Goal: Task Accomplishment & Management: Manage account settings

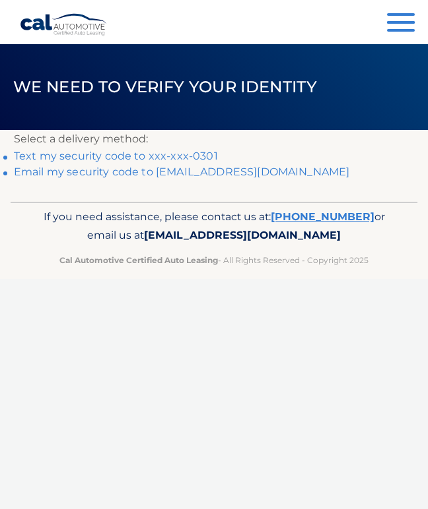
click at [154, 154] on link "Text my security code to xxx-xxx-0301" at bounding box center [116, 156] width 204 height 13
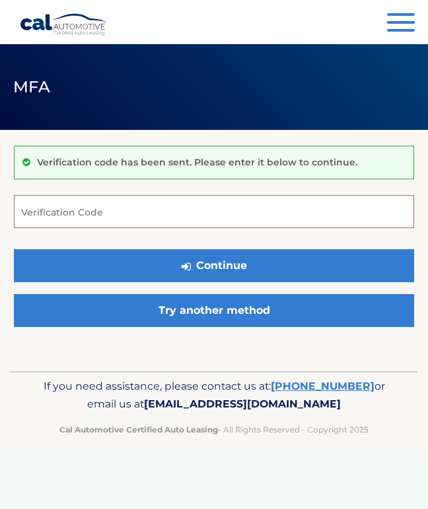
click at [207, 224] on input "Verification Code" at bounding box center [214, 211] width 400 height 33
type input "459647"
click at [214, 265] on button "Continue" at bounding box center [214, 265] width 400 height 33
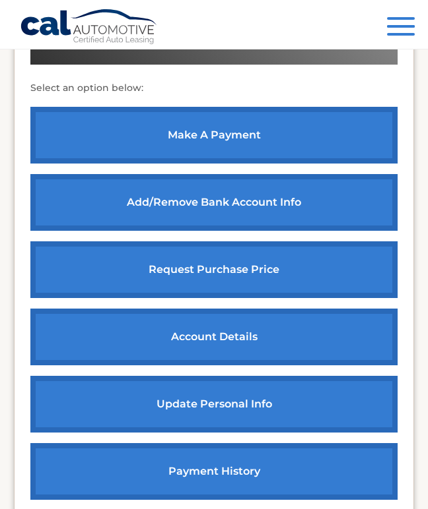
scroll to position [517, 0]
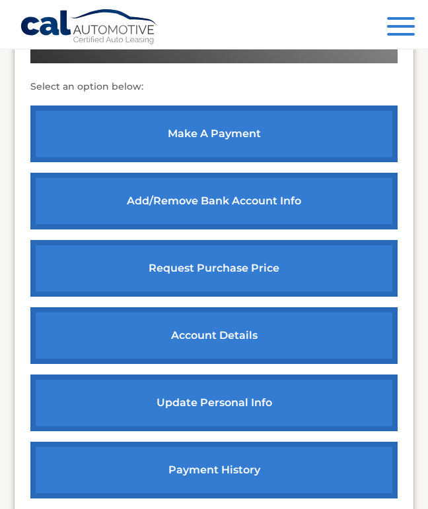
click at [354, 333] on link "account details" at bounding box center [213, 335] width 367 height 57
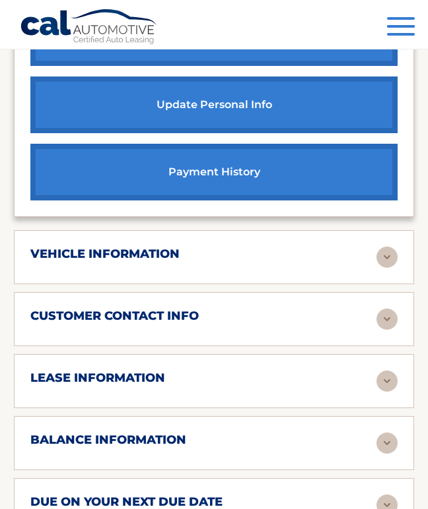
scroll to position [806, 0]
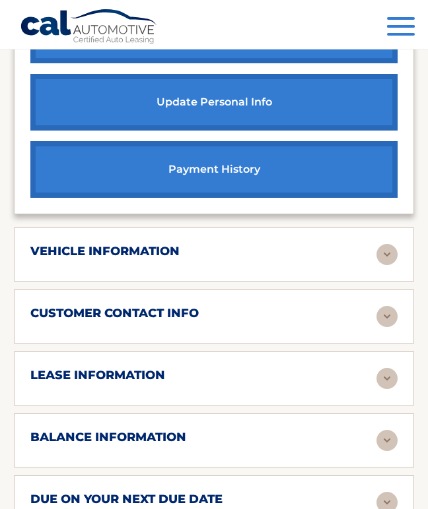
click at [386, 251] on img at bounding box center [386, 254] width 21 height 21
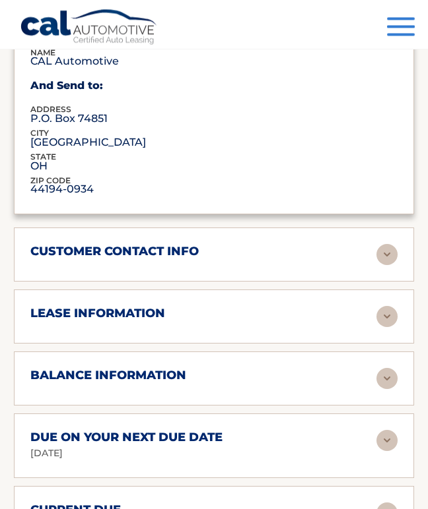
scroll to position [1196, 0]
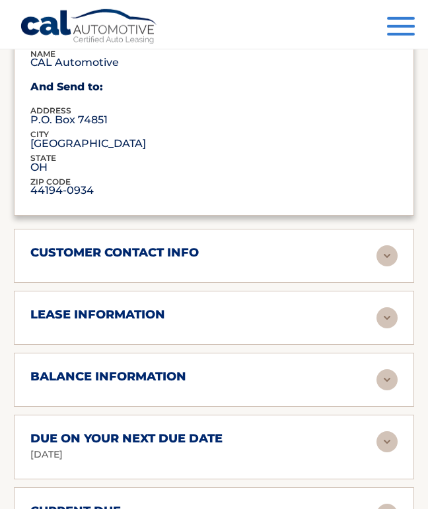
click at [397, 307] on img at bounding box center [386, 317] width 21 height 21
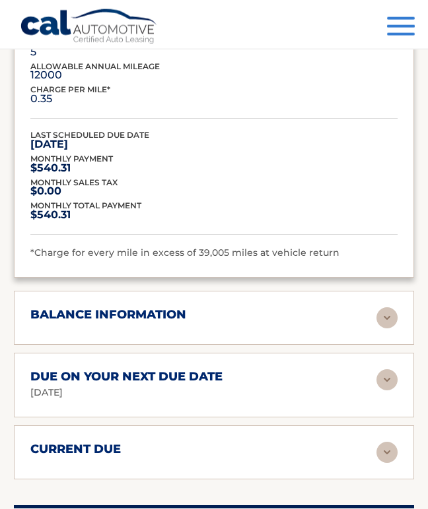
scroll to position [1580, 0]
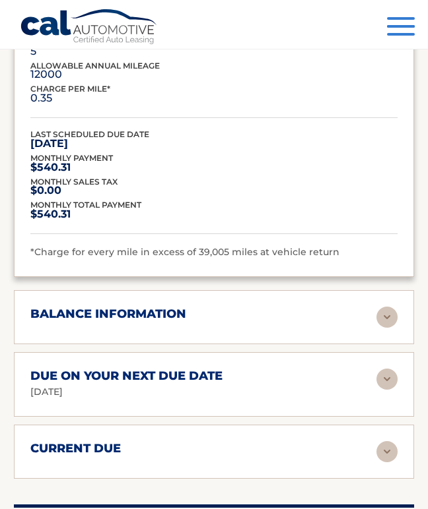
click at [397, 441] on img at bounding box center [386, 451] width 21 height 21
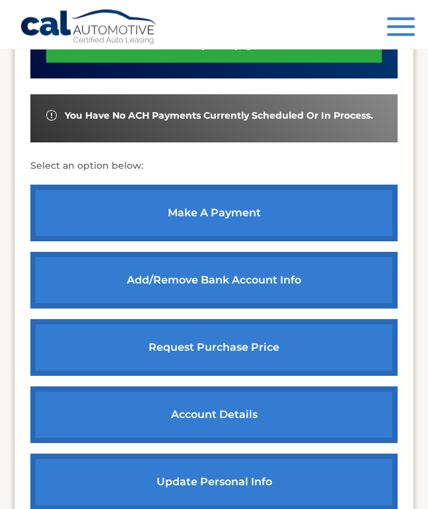
scroll to position [429, 0]
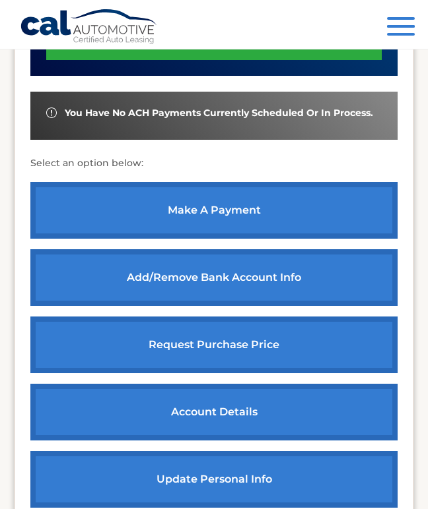
click at [338, 416] on link "account details" at bounding box center [213, 412] width 367 height 57
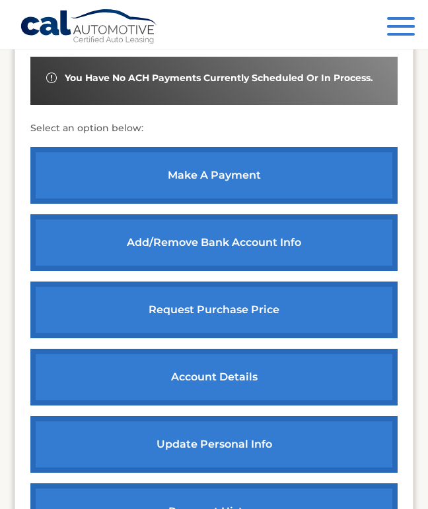
scroll to position [464, 0]
click at [340, 509] on link "payment history" at bounding box center [213, 512] width 367 height 57
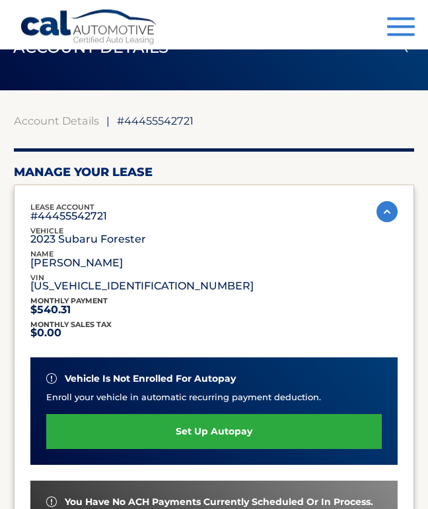
scroll to position [0, 0]
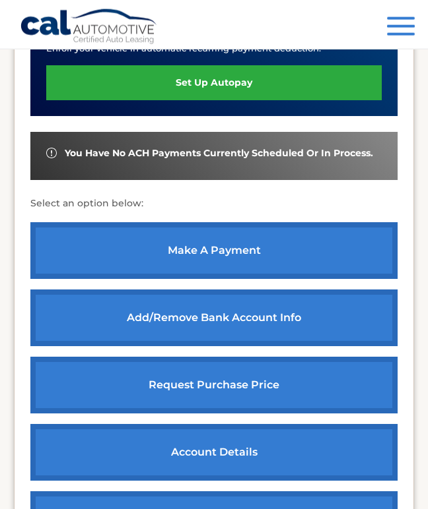
click at [357, 395] on link "request purchase price" at bounding box center [213, 385] width 367 height 57
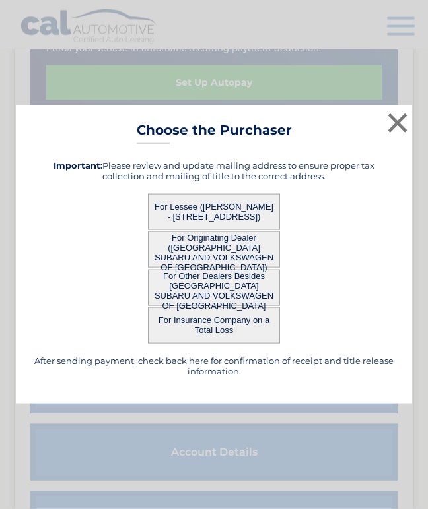
scroll to position [389, 0]
click at [409, 133] on button "×" at bounding box center [397, 123] width 26 height 26
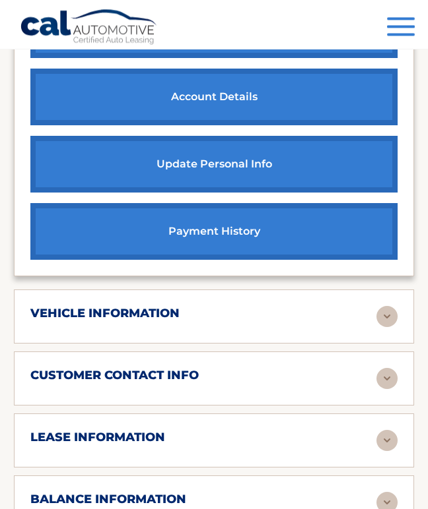
click at [389, 308] on img at bounding box center [386, 316] width 21 height 21
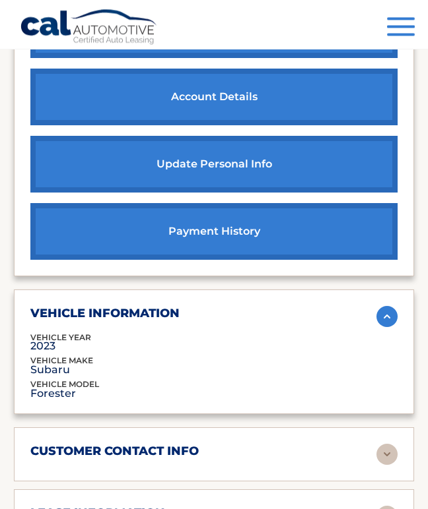
scroll to position [744, 0]
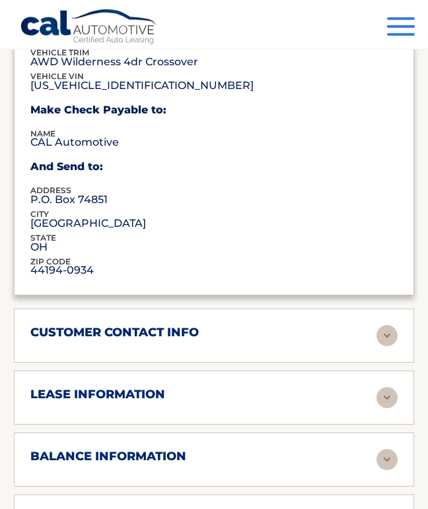
click at [394, 327] on img at bounding box center [386, 335] width 21 height 21
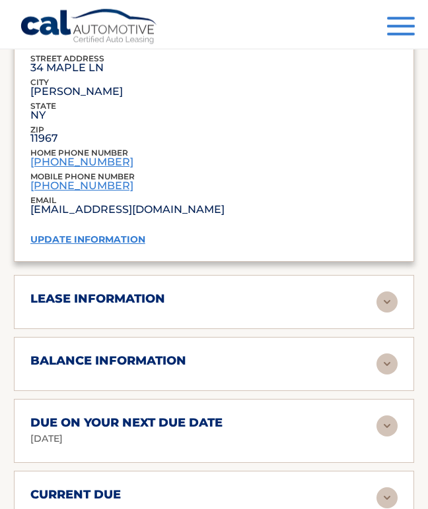
scroll to position [1454, 0]
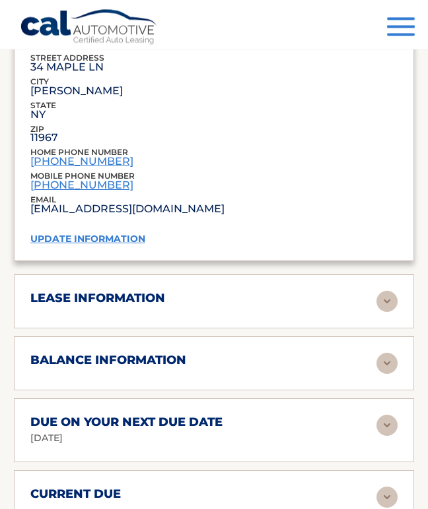
click at [85, 233] on link "update information" at bounding box center [87, 239] width 115 height 12
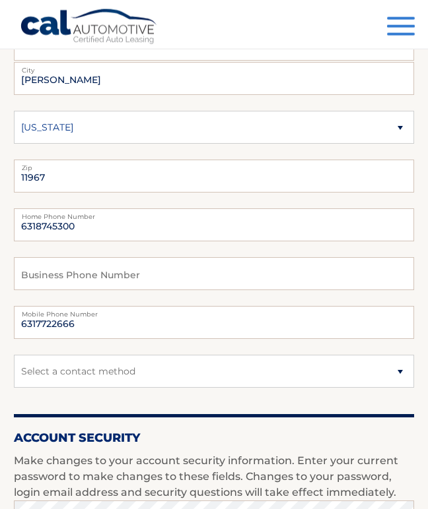
scroll to position [222, 0]
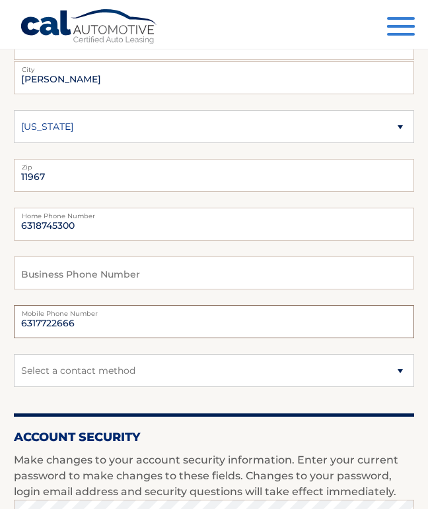
click at [349, 321] on input "6317722666" at bounding box center [214, 321] width 400 height 33
type input "6"
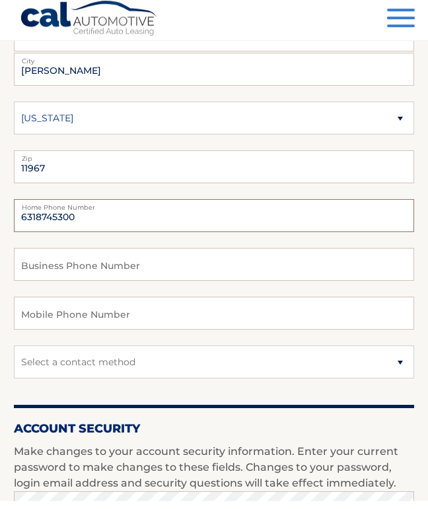
click at [292, 219] on input "6318745300" at bounding box center [214, 224] width 400 height 33
type input "6"
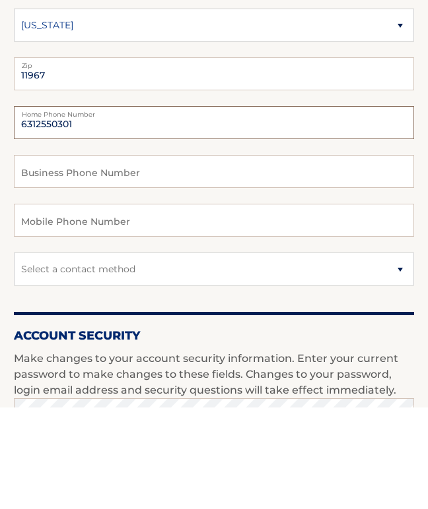
type input "6312550301"
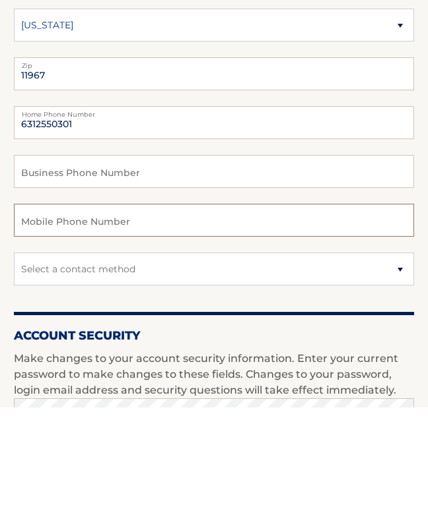
click at [385, 305] on input "text" at bounding box center [214, 321] width 400 height 33
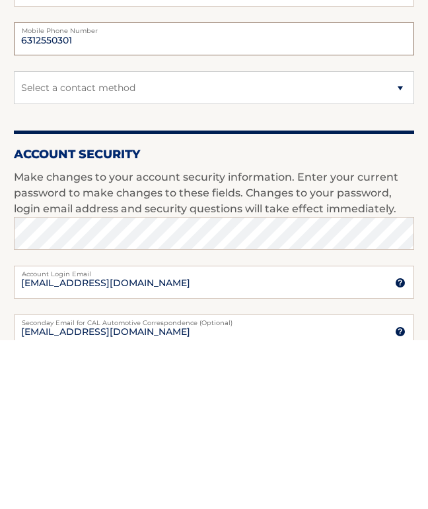
scroll to position [340, 0]
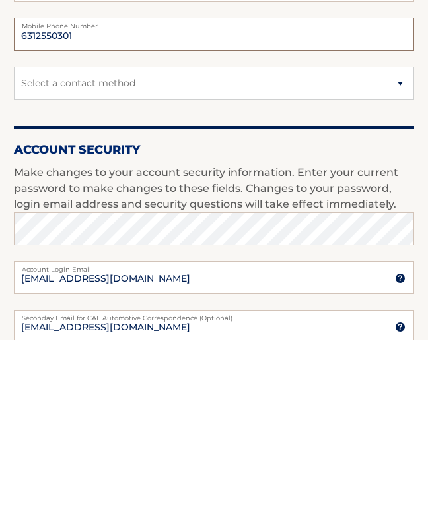
type input "6312550301"
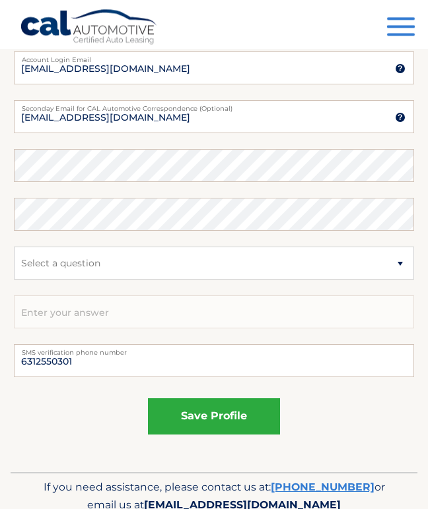
scroll to position [721, 0]
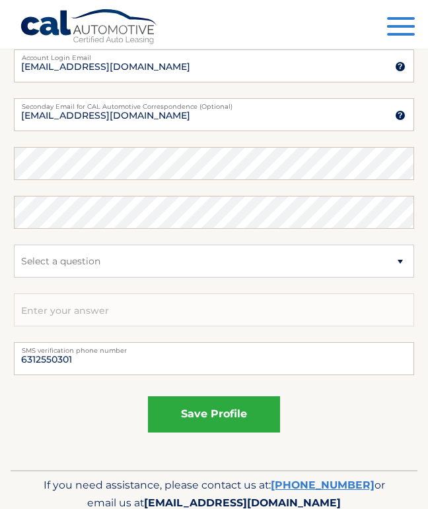
click at [264, 415] on button "save profile" at bounding box center [214, 415] width 132 height 36
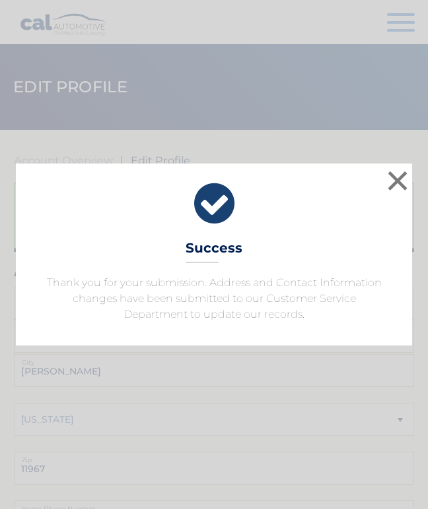
click at [399, 181] on button "×" at bounding box center [397, 181] width 26 height 26
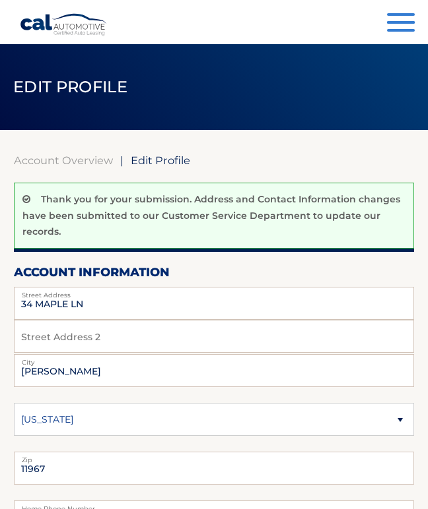
click at [401, 31] on span "button" at bounding box center [401, 30] width 28 height 3
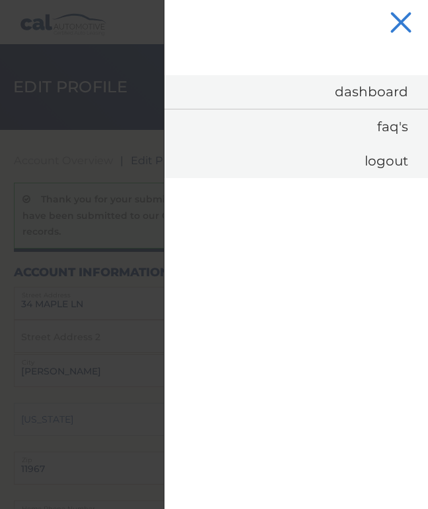
click at [116, 356] on div at bounding box center [214, 254] width 428 height 509
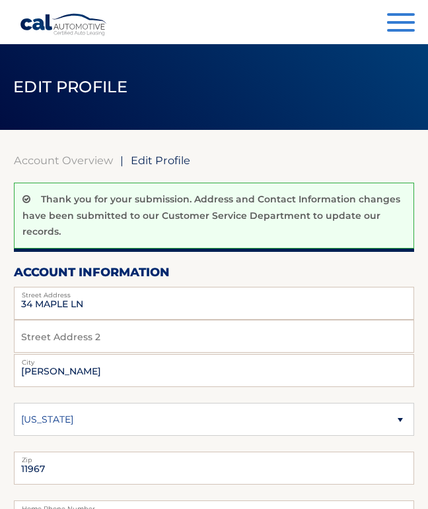
click at [405, 24] on button "Menu" at bounding box center [401, 24] width 28 height 22
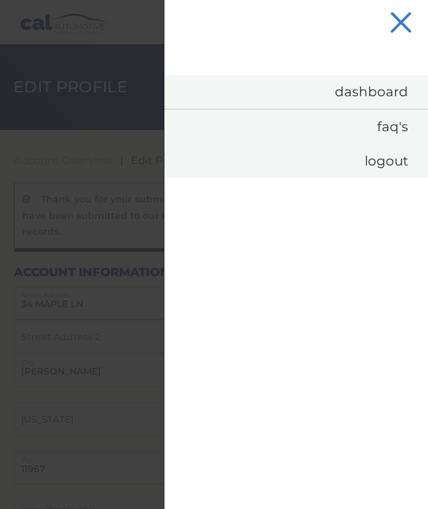
click at [69, 79] on div at bounding box center [214, 254] width 428 height 509
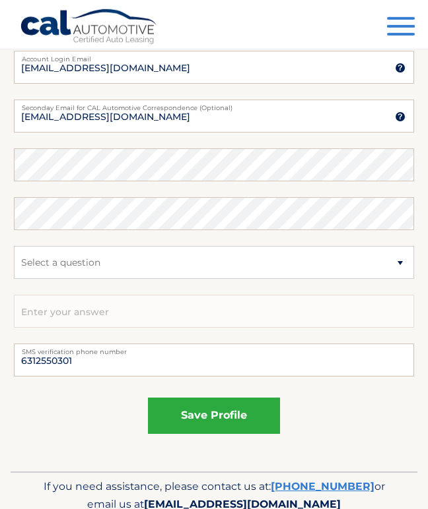
scroll to position [791, 0]
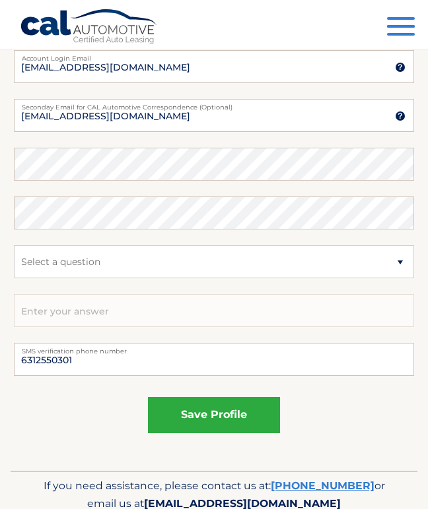
click at [257, 414] on button "save profile" at bounding box center [214, 415] width 132 height 36
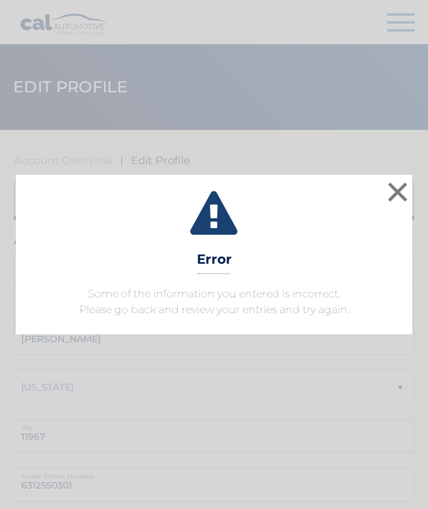
click at [397, 190] on button "×" at bounding box center [397, 192] width 26 height 26
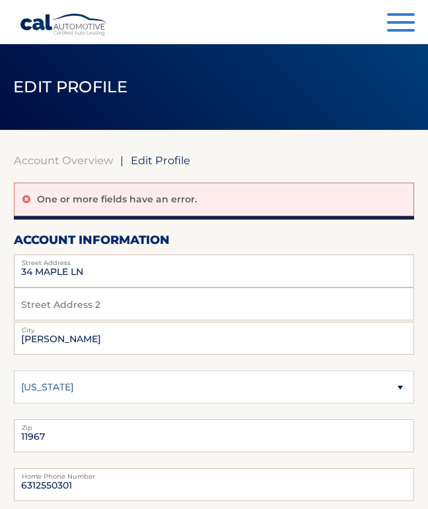
click at [402, 8] on div "Menu Dashboard FAQ's Logout" at bounding box center [214, 22] width 388 height 44
click at [395, 28] on button "Menu" at bounding box center [401, 24] width 28 height 22
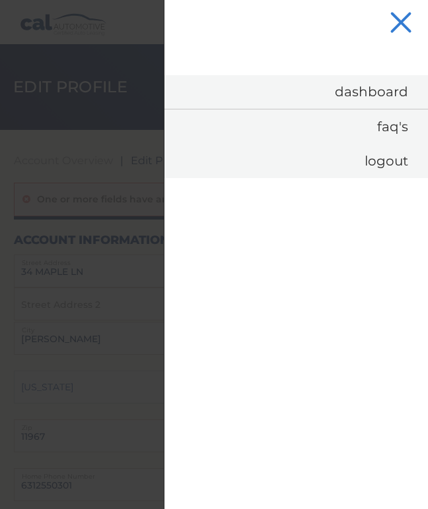
click at [391, 101] on link "Dashboard" at bounding box center [295, 92] width 263 height 34
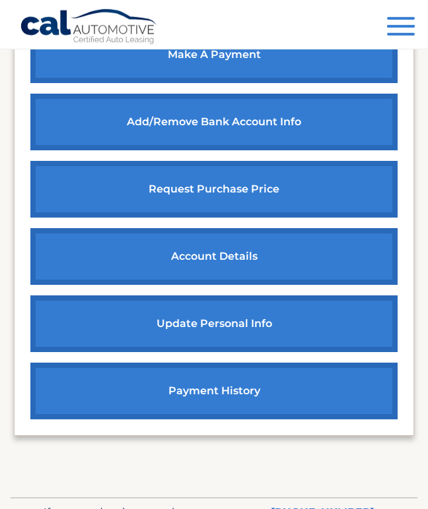
click at [88, 187] on link "request purchase price" at bounding box center [213, 189] width 367 height 57
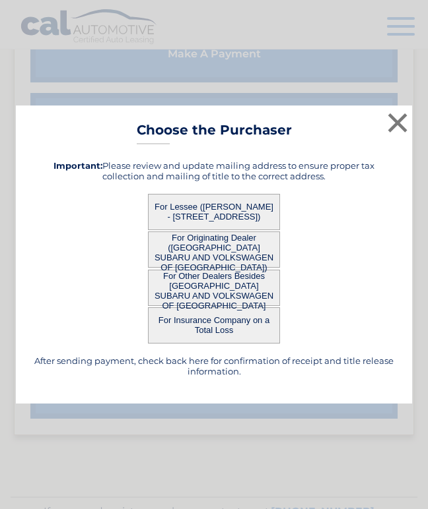
click at [227, 230] on button "For Lessee ([PERSON_NAME] - [STREET_ADDRESS])" at bounding box center [214, 212] width 132 height 36
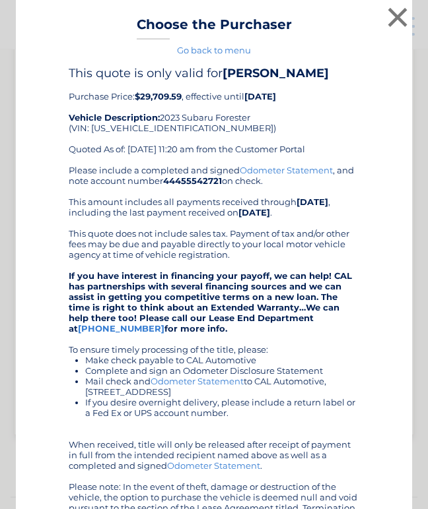
scroll to position [0, 0]
click at [395, 13] on button "×" at bounding box center [397, 17] width 26 height 26
